Goal: Understand process/instructions: Learn how to perform a task or action

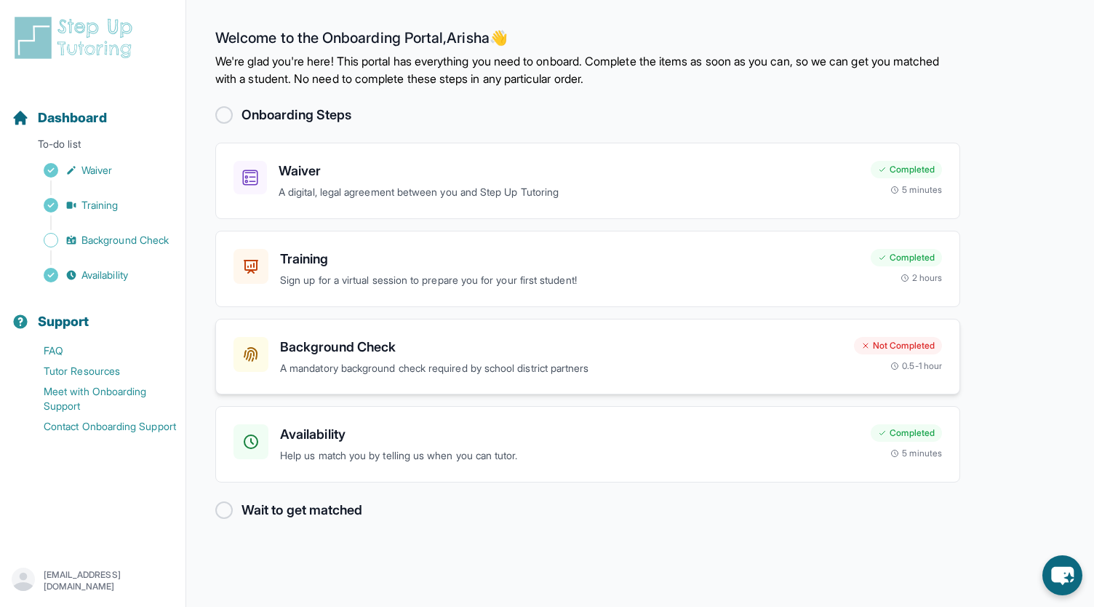
click at [466, 341] on h3 "Background Check" at bounding box center [561, 347] width 562 height 20
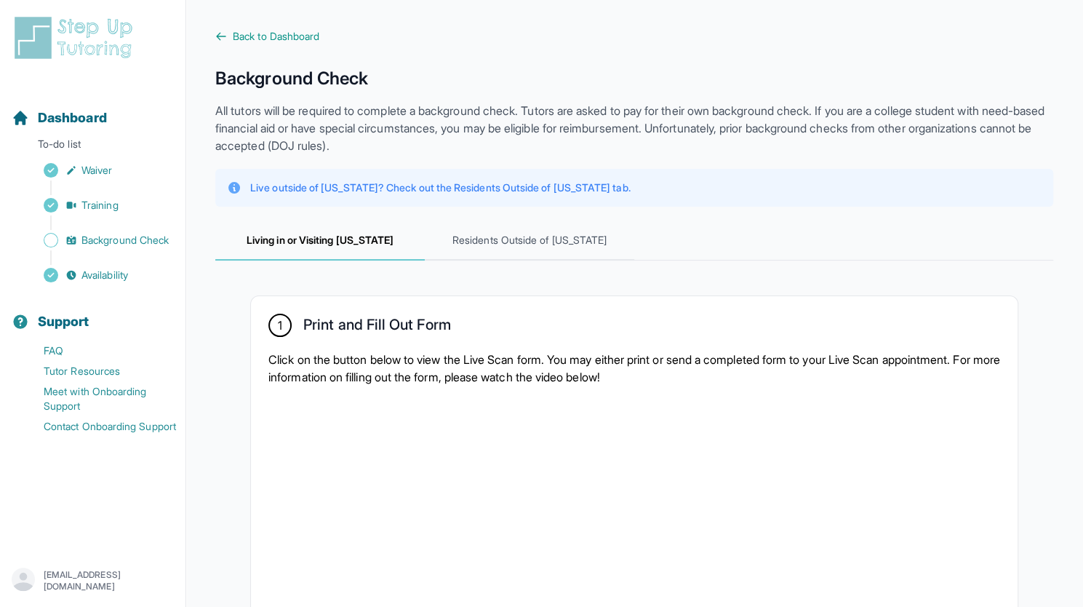
click at [920, 311] on div "1 Print and Fill Out Form Click on the button below to view the Live Scan form.…" at bounding box center [634, 564] width 767 height 536
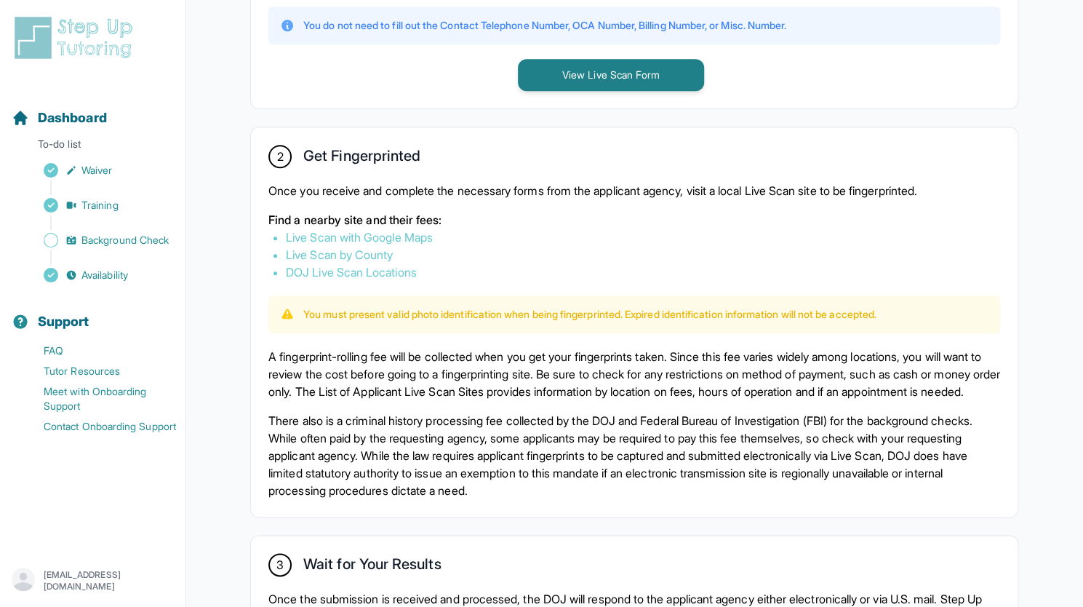
scroll to position [723, 0]
click at [910, 354] on p "A fingerprint-rolling fee will be collected when you get your fingerprints take…" at bounding box center [634, 374] width 732 height 52
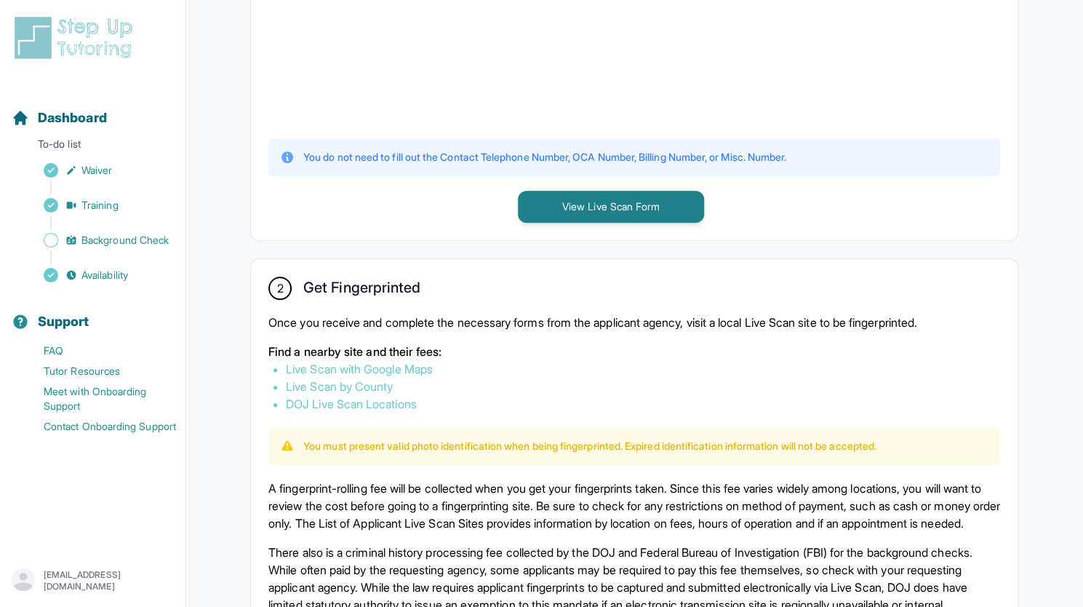
scroll to position [591, 0]
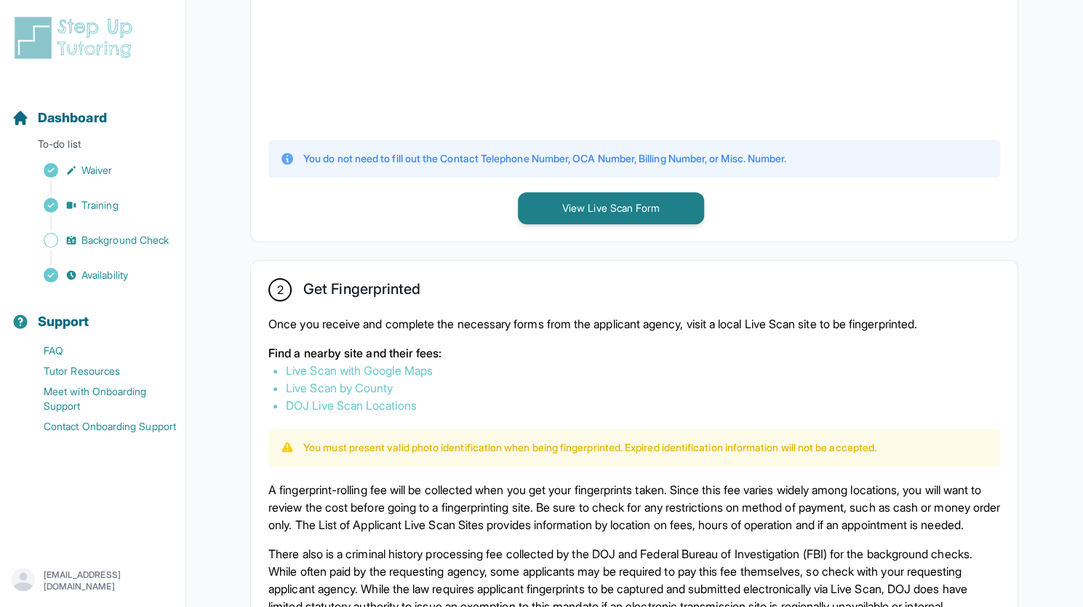
click at [415, 367] on link "Live Scan with Google Maps" at bounding box center [359, 370] width 147 height 15
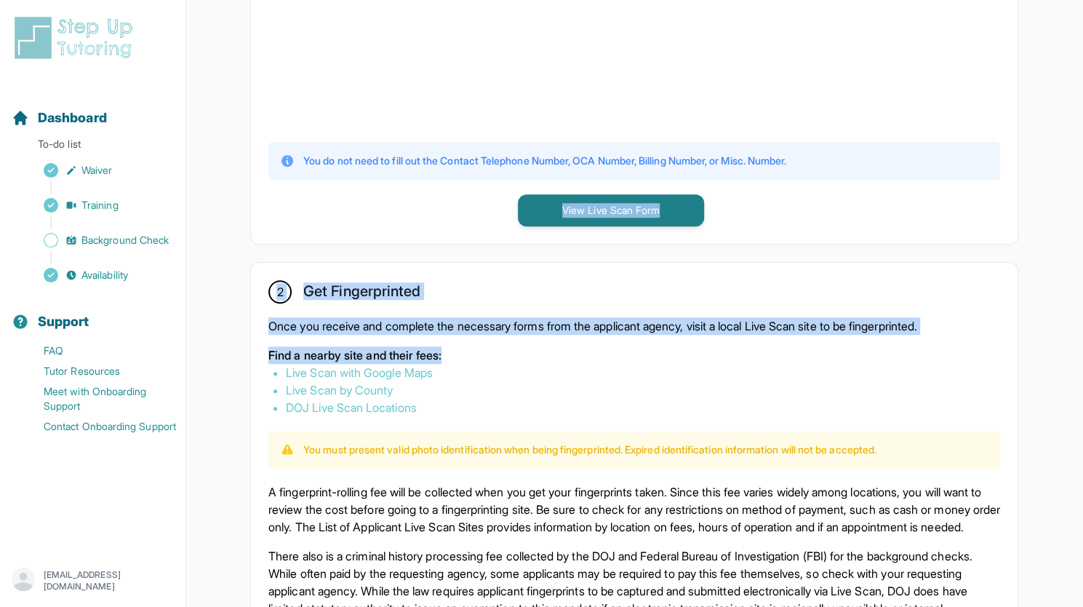
drag, startPoint x: 461, startPoint y: 207, endPoint x: 472, endPoint y: 362, distance: 154.6
click at [472, 362] on div "1 Print and Fill Out Form Click on the button below to view the Live Scan form.…" at bounding box center [634, 292] width 838 height 1240
click at [537, 314] on div "2 Get Fingerprinted Once you receive and complete the necessary forms from the …" at bounding box center [634, 457] width 767 height 389
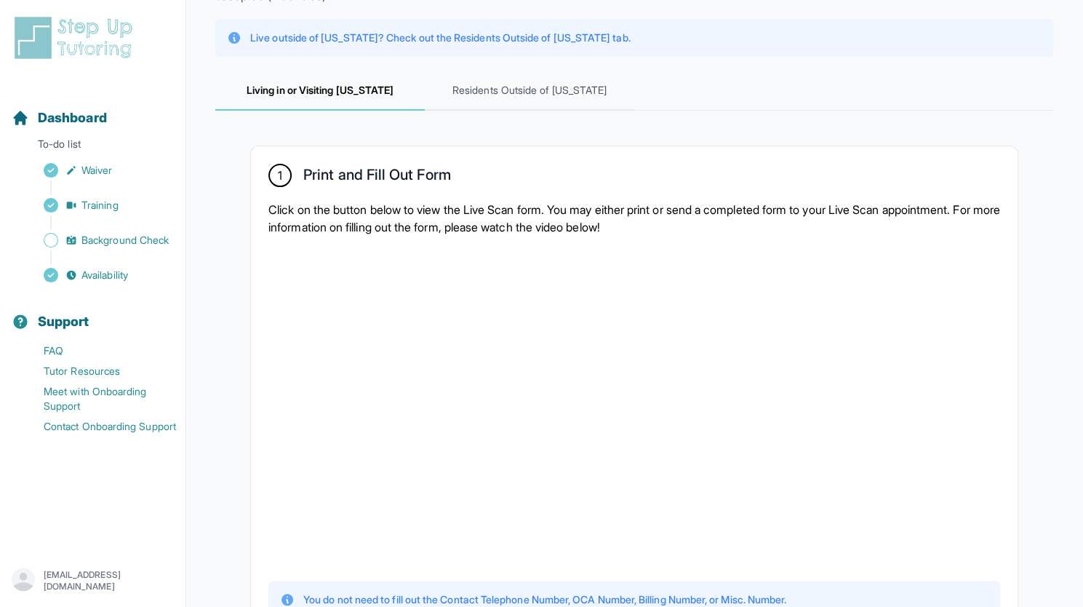
scroll to position [148, 0]
click at [495, 212] on p "Click on the button below to view the Live Scan form. You may either print or s…" at bounding box center [634, 219] width 732 height 35
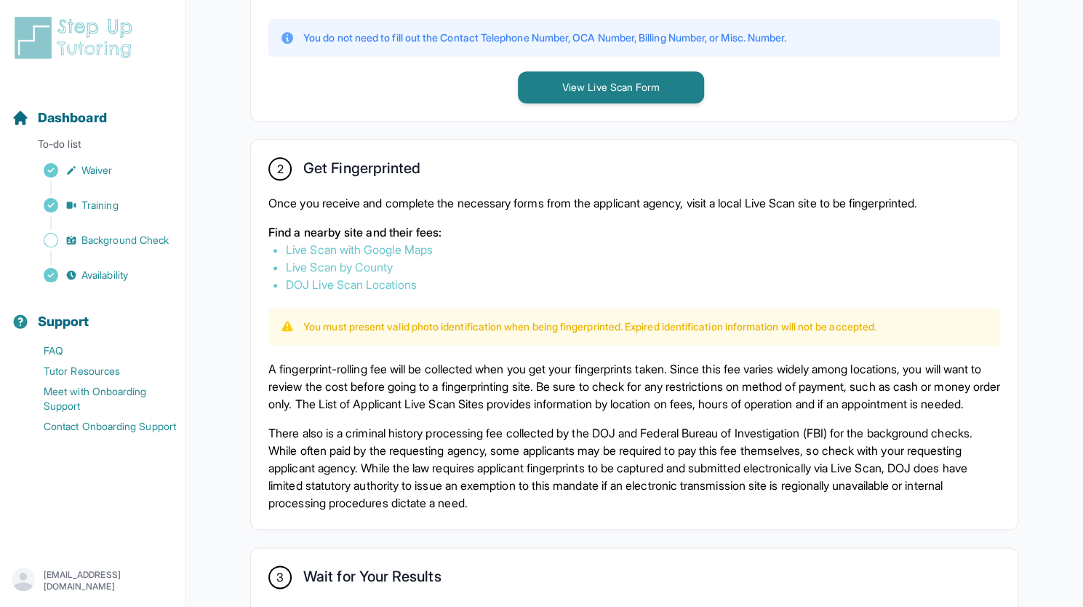
scroll to position [712, 0]
click at [375, 261] on link "Live Scan by County" at bounding box center [339, 266] width 107 height 15
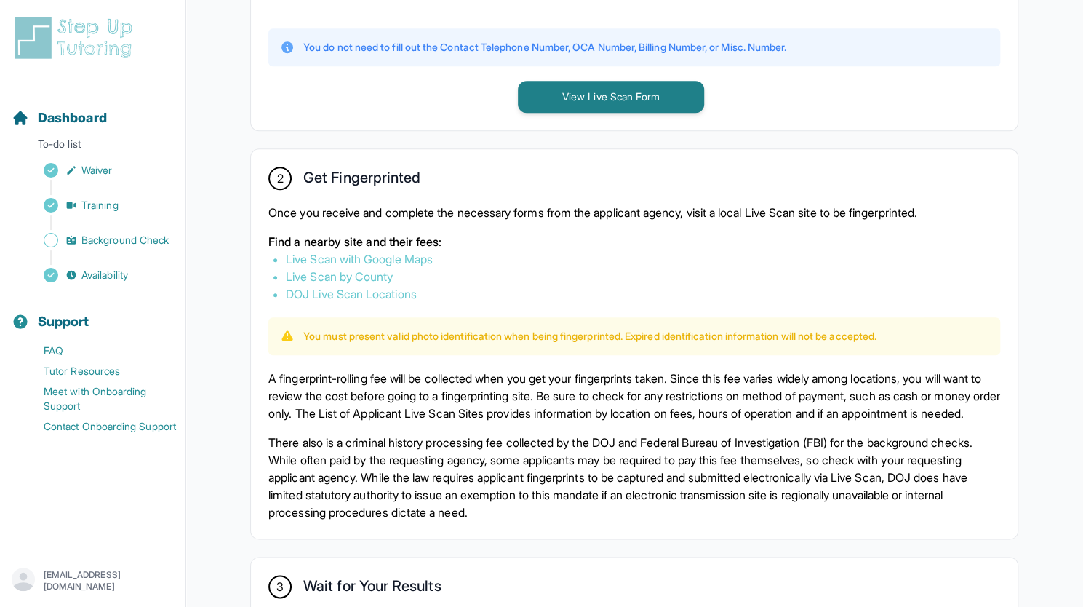
scroll to position [701, 0]
